Goal: Information Seeking & Learning: Learn about a topic

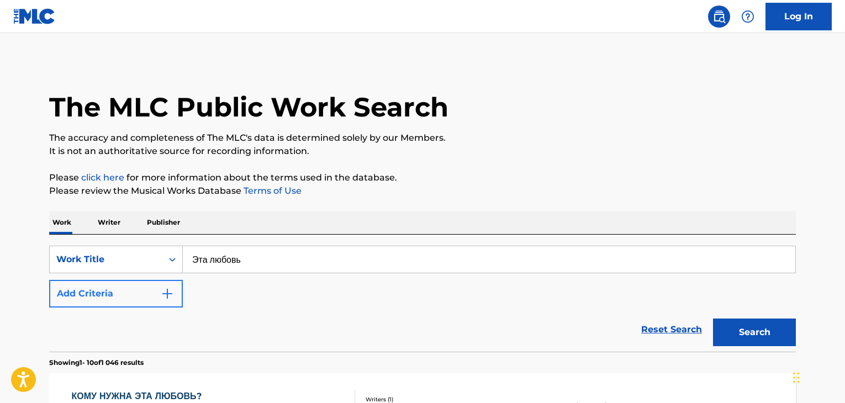
click at [127, 253] on div "Work Title" at bounding box center [105, 259] width 99 height 13
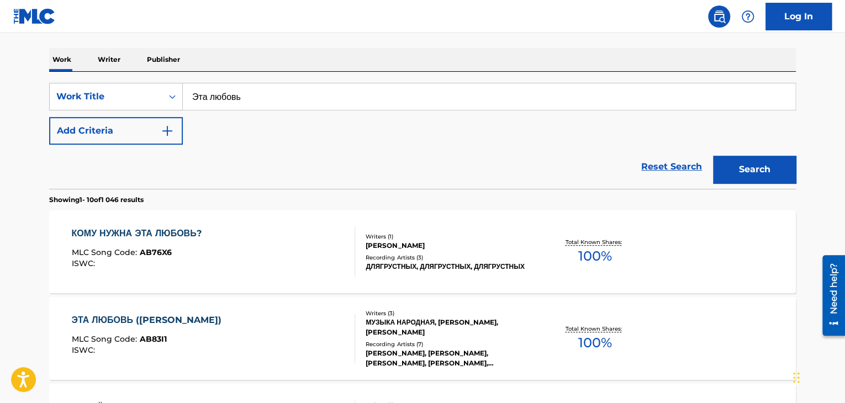
click at [144, 96] on div "Work Title" at bounding box center [105, 96] width 99 height 13
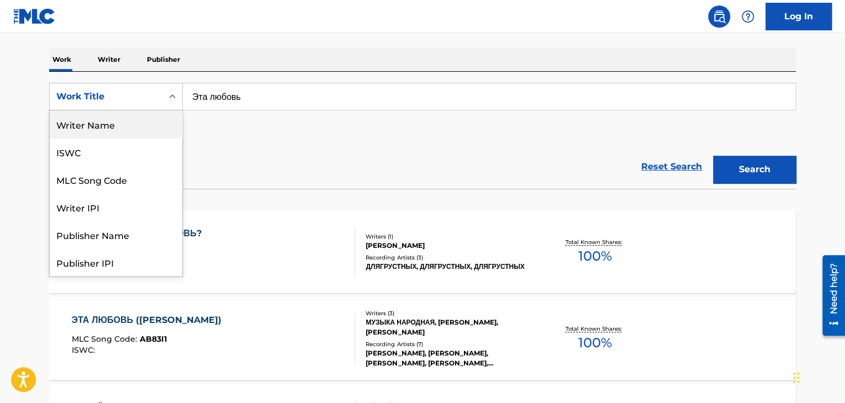
click at [102, 129] on div "Writer Name" at bounding box center [116, 124] width 132 height 28
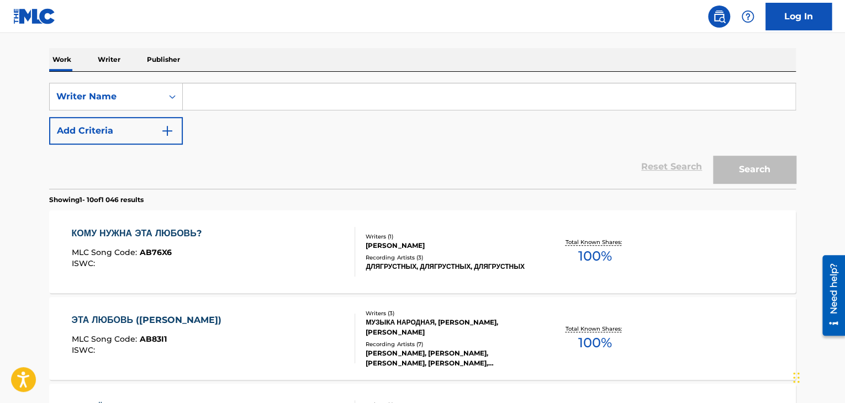
click at [255, 97] on input "Search Form" at bounding box center [489, 96] width 612 height 26
type input "[PERSON_NAME]"
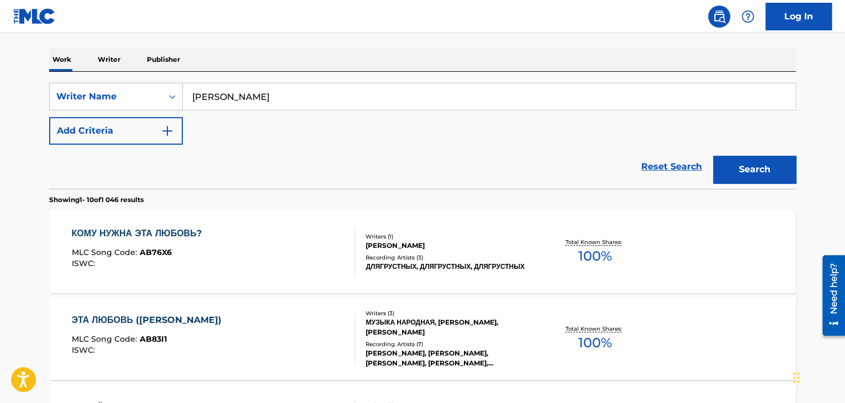
click at [713, 156] on button "Search" at bounding box center [754, 170] width 83 height 28
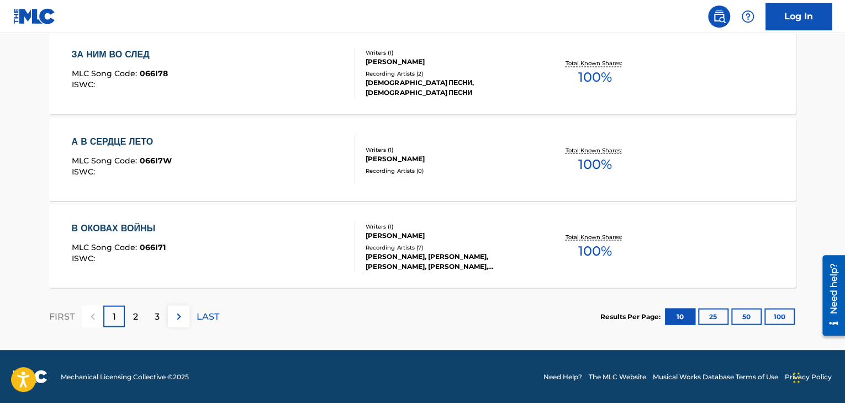
scroll to position [948, 0]
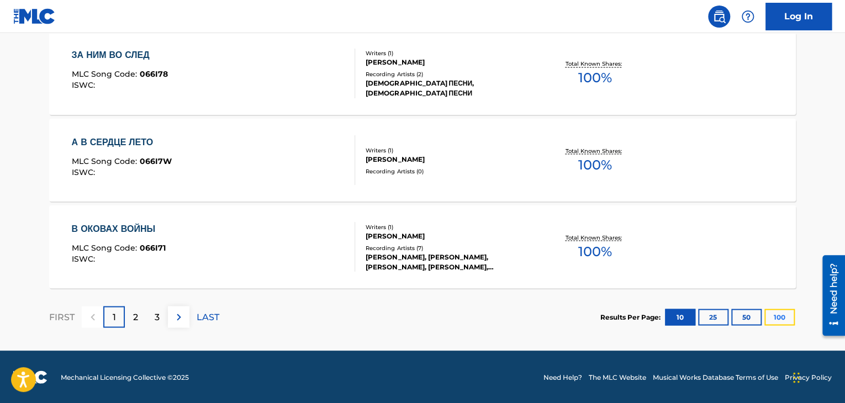
click at [783, 316] on button "100" at bounding box center [779, 317] width 30 height 17
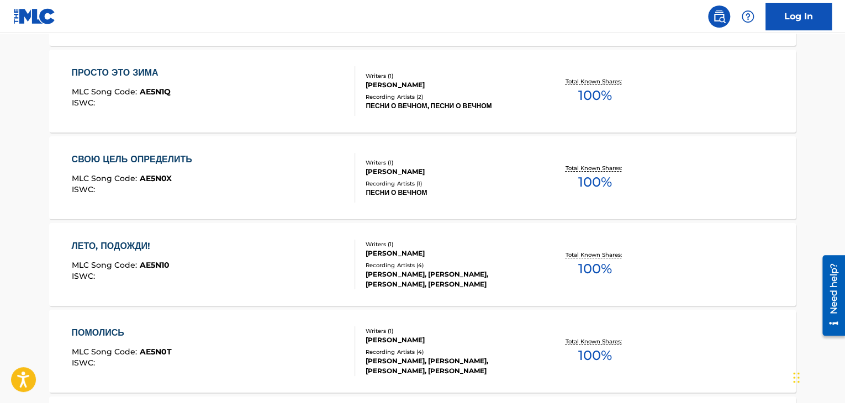
scroll to position [4286, 0]
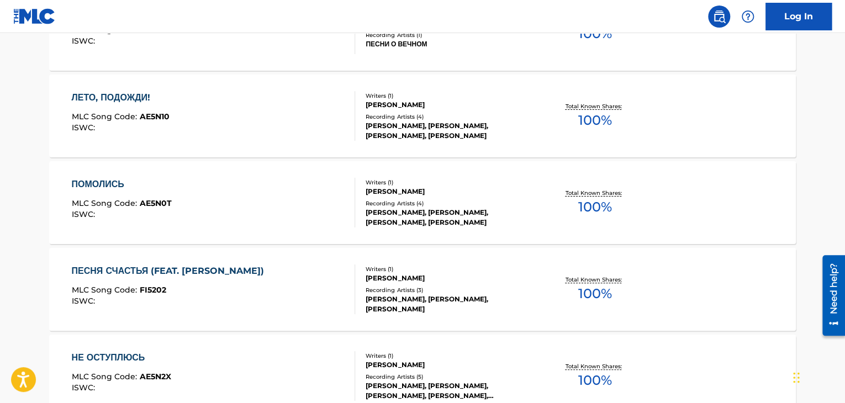
click at [123, 100] on div "ЛЕТО, ПОДОЖДИ!" at bounding box center [121, 97] width 98 height 13
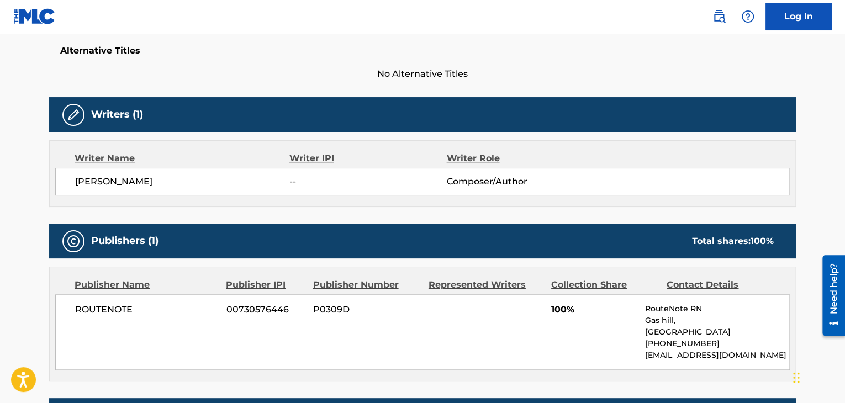
scroll to position [544, 0]
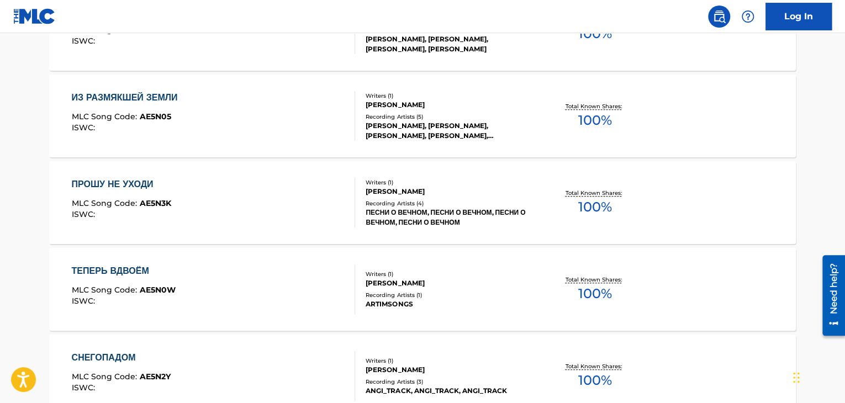
scroll to position [8749, 0]
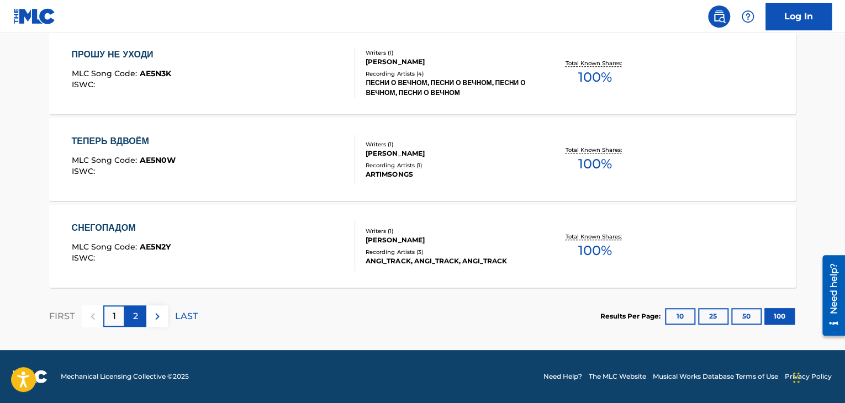
click at [137, 319] on p "2" at bounding box center [135, 316] width 5 height 13
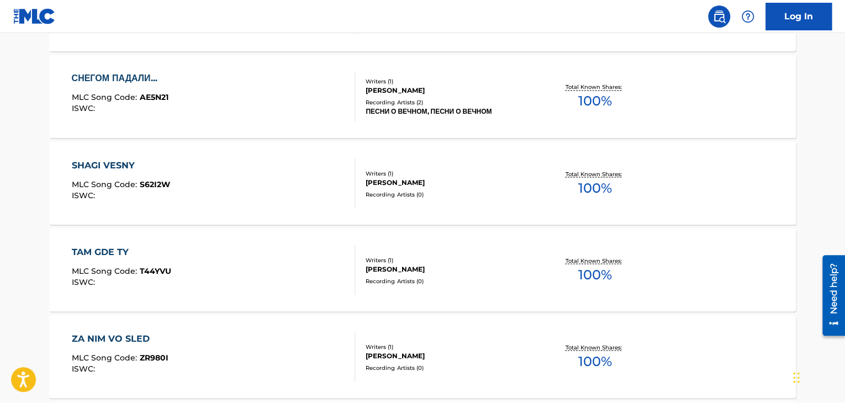
scroll to position [3004, 0]
click at [119, 166] on div "SHAGI VESNY" at bounding box center [121, 165] width 98 height 13
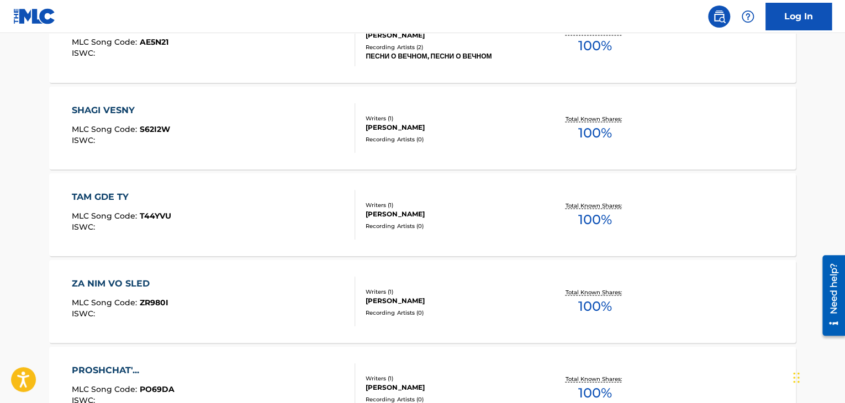
scroll to position [3063, 0]
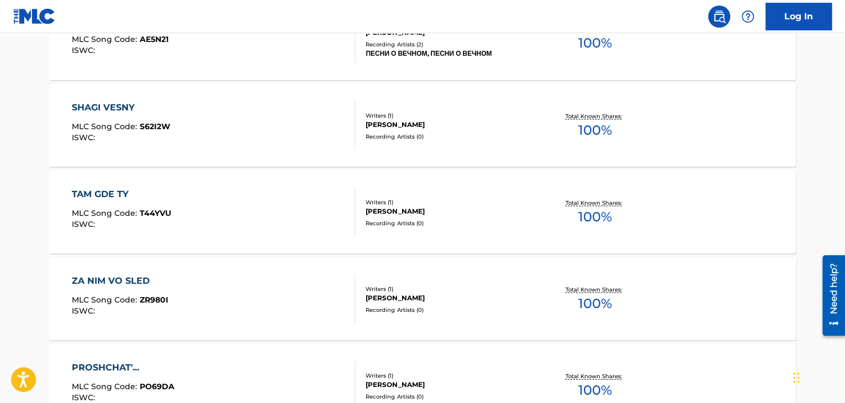
click at [104, 191] on div "TAM GDE TY" at bounding box center [121, 193] width 99 height 13
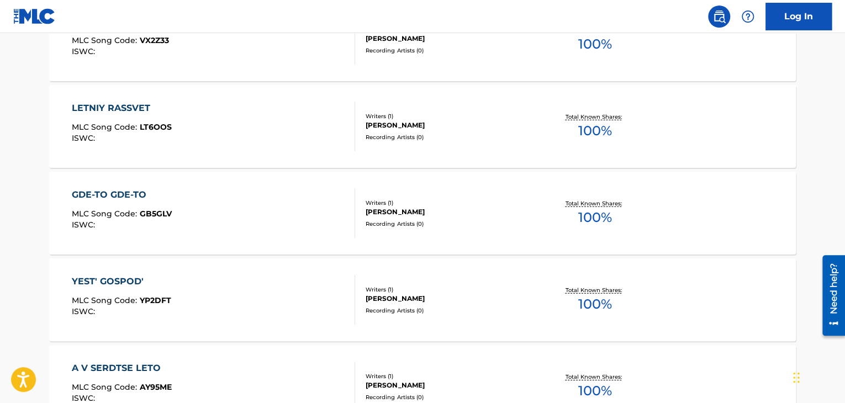
scroll to position [3582, 0]
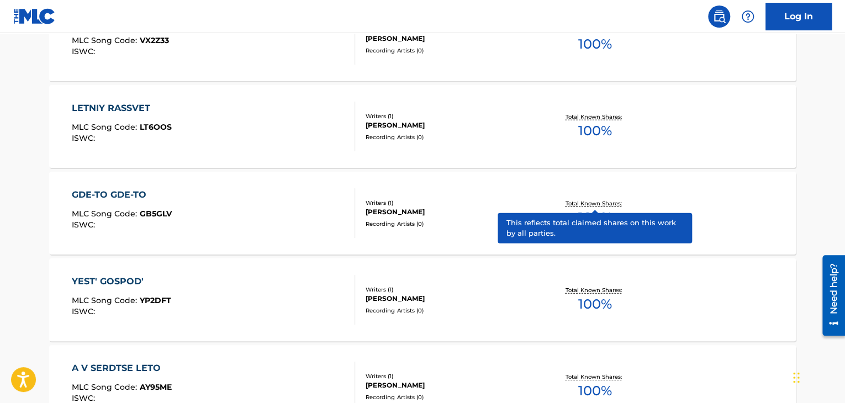
click at [590, 203] on p "Total Known Shares:" at bounding box center [594, 203] width 59 height 8
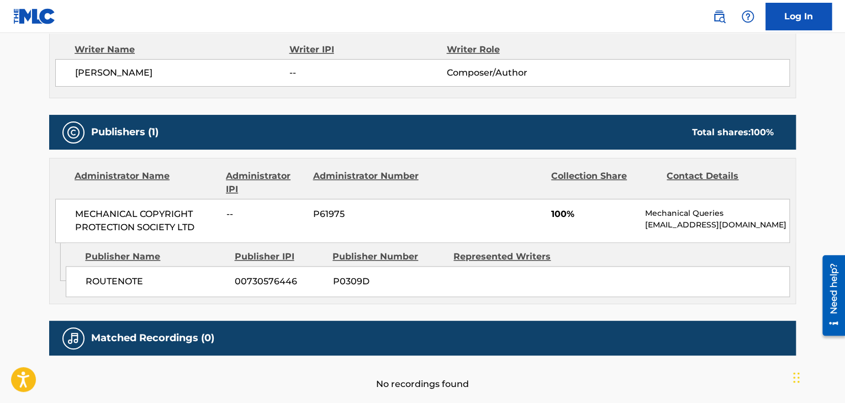
scroll to position [402, 0]
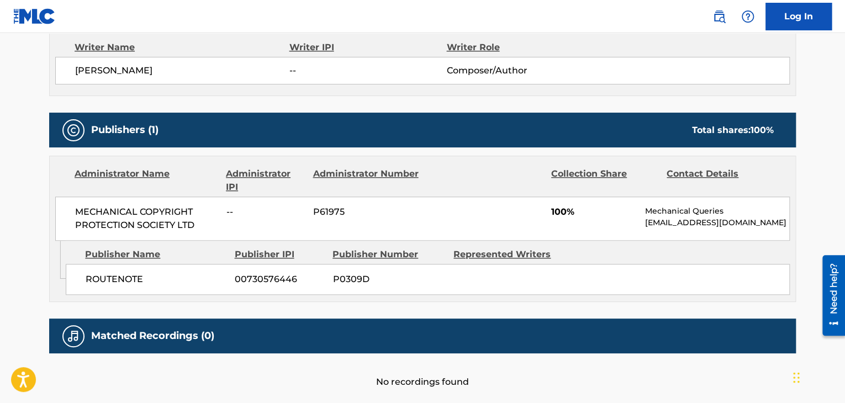
click at [264, 379] on div "No recordings found" at bounding box center [422, 370] width 746 height 35
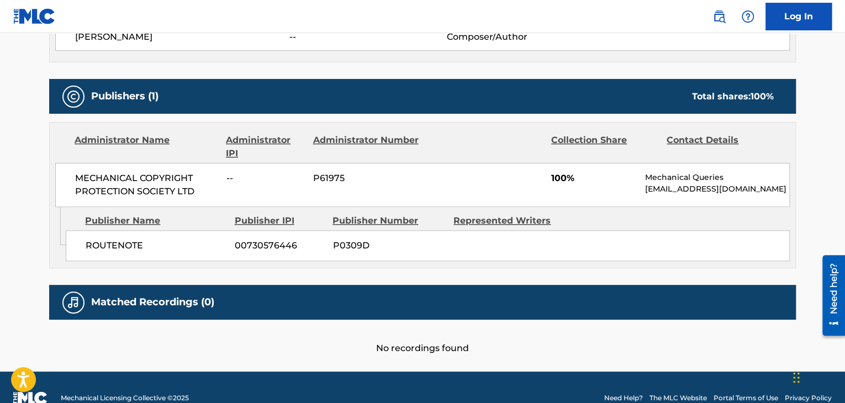
scroll to position [438, 0]
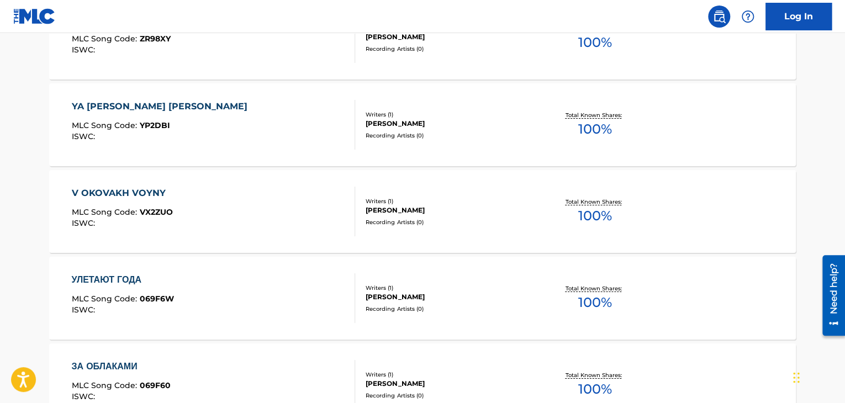
scroll to position [4104, 0]
click at [144, 195] on div "V OKOVAKH VOYNY" at bounding box center [122, 192] width 101 height 13
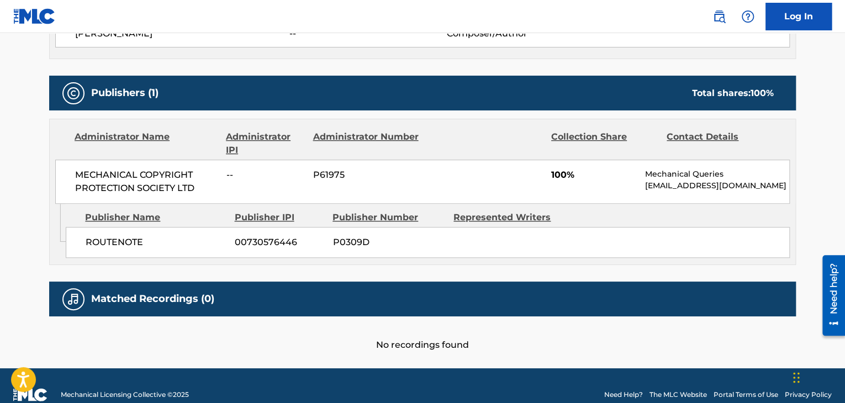
scroll to position [441, 0]
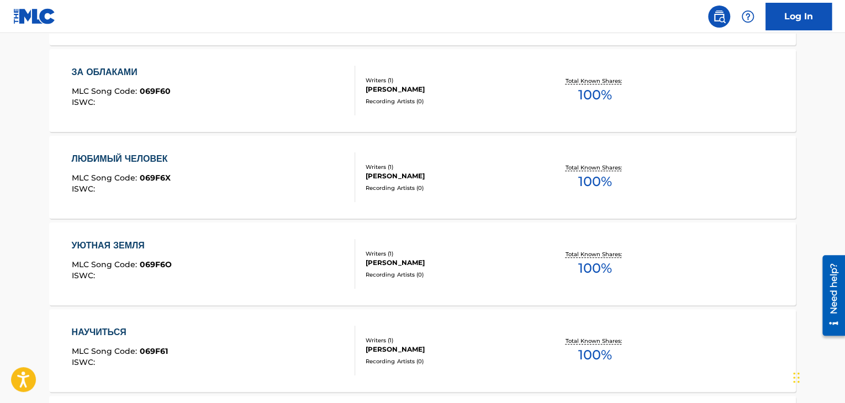
scroll to position [4406, 0]
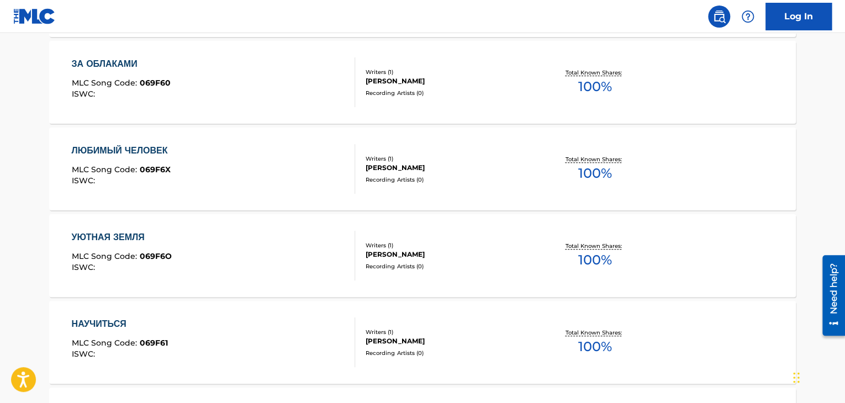
click at [156, 147] on div "ЛЮБИМЫЙ ЧЕЛОВЕК" at bounding box center [123, 150] width 102 height 13
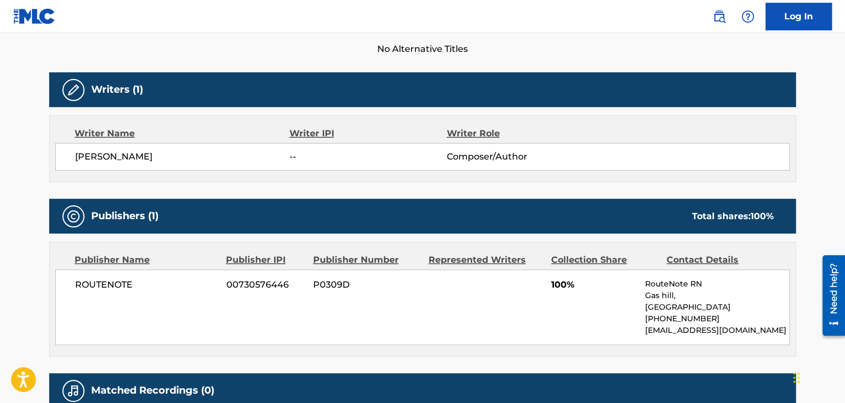
scroll to position [315, 0]
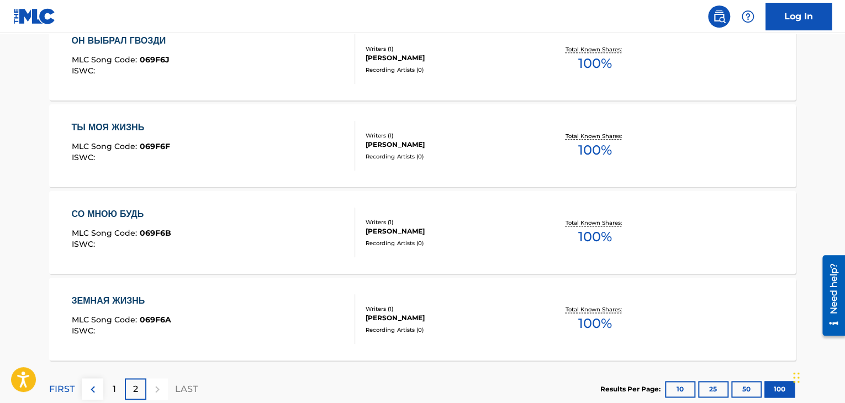
scroll to position [7016, 0]
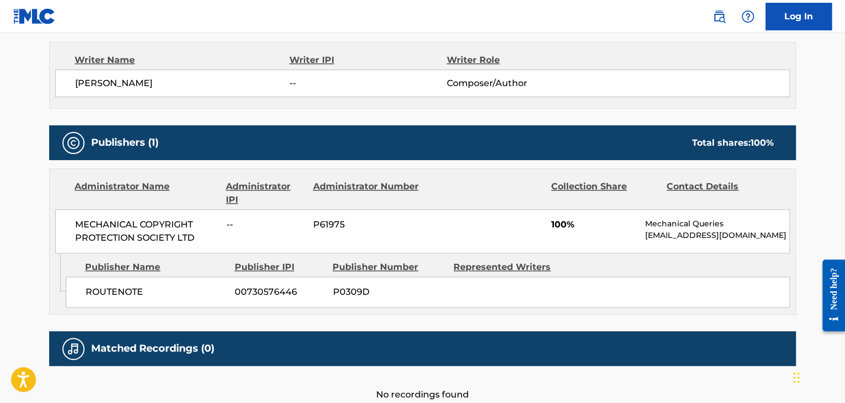
scroll to position [389, 0]
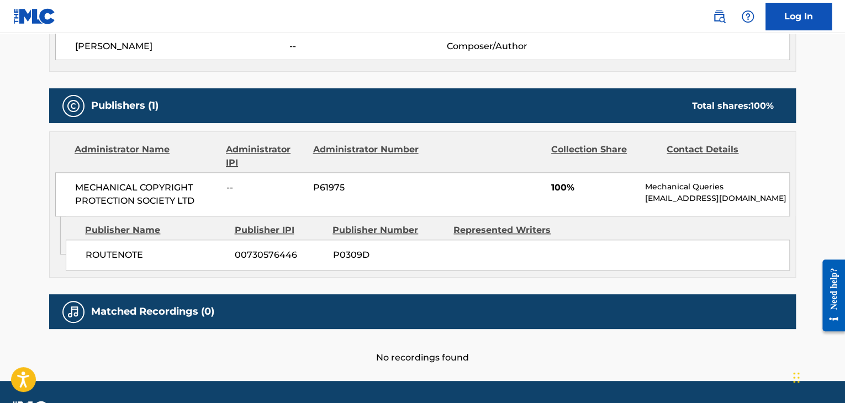
scroll to position [420, 0]
